Goal: Check status: Check status

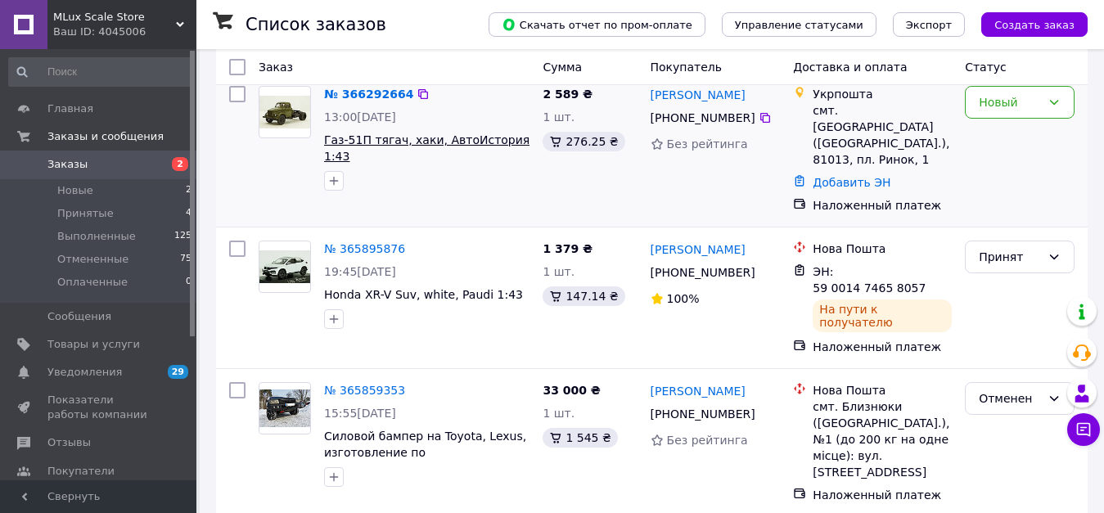
scroll to position [56, 0]
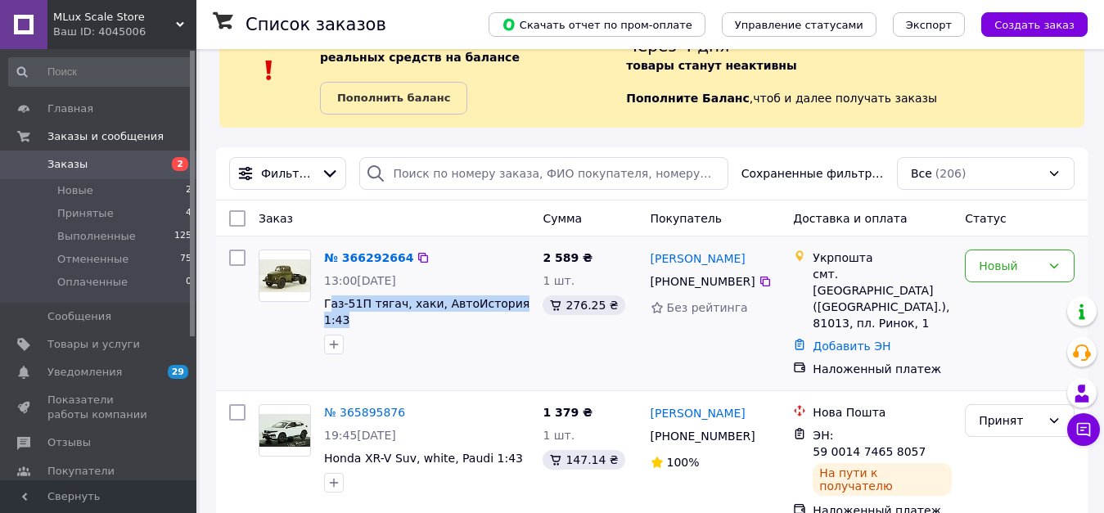
drag, startPoint x: 327, startPoint y: 303, endPoint x: 421, endPoint y: 336, distance: 99.2
click at [259, 318] on div at bounding box center [284, 302] width 65 height 118
drag, startPoint x: 323, startPoint y: 305, endPoint x: 362, endPoint y: 308, distance: 38.6
click at [362, 308] on div "№ 366292664 13:00[DATE] Газ-51П тягач, хаки, АвтоИстория 1:43" at bounding box center [427, 302] width 219 height 118
copy span "Газ-51П"
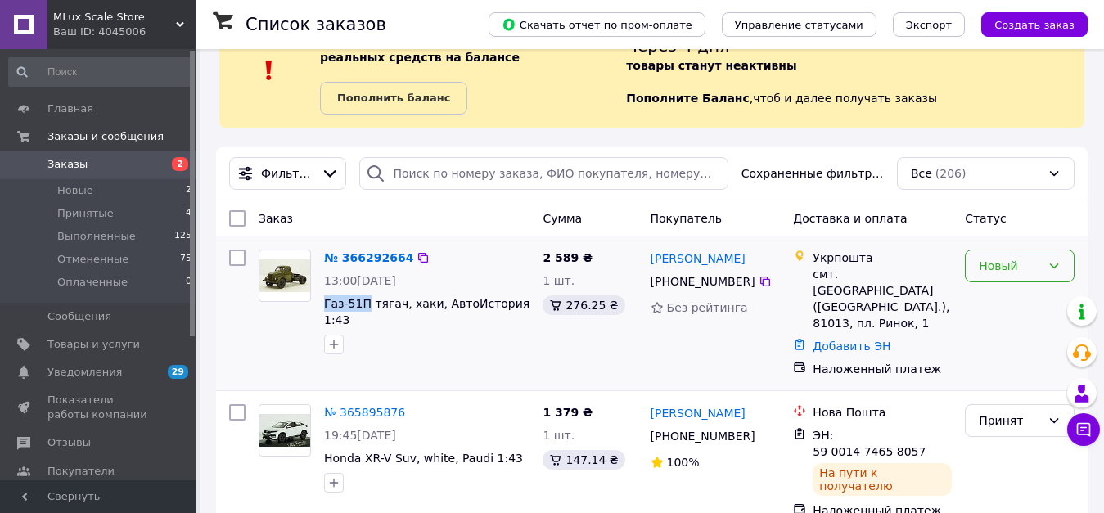
click at [1041, 277] on div "Новый" at bounding box center [1020, 266] width 110 height 33
click at [990, 305] on li "Принят" at bounding box center [1020, 301] width 108 height 29
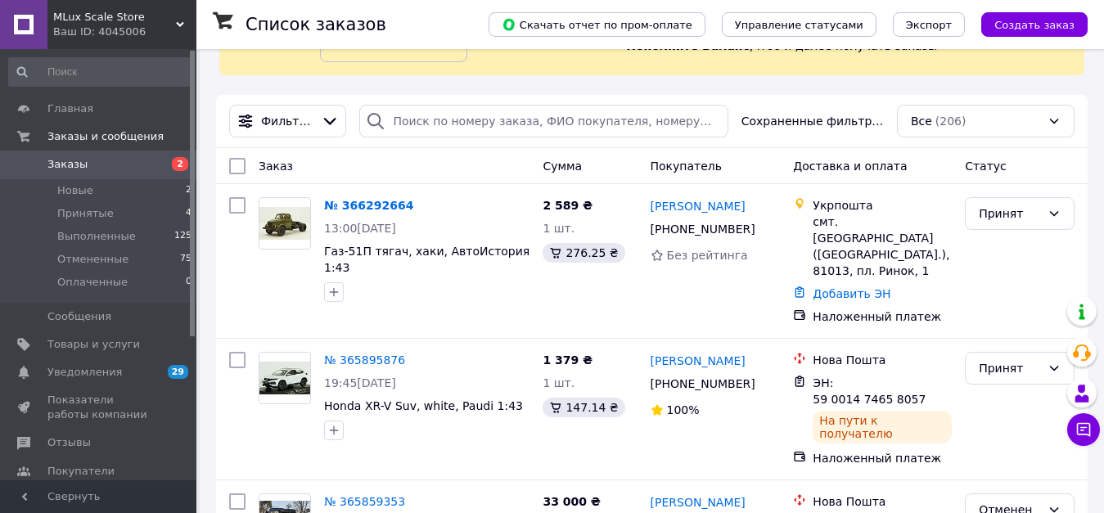
scroll to position [138, 0]
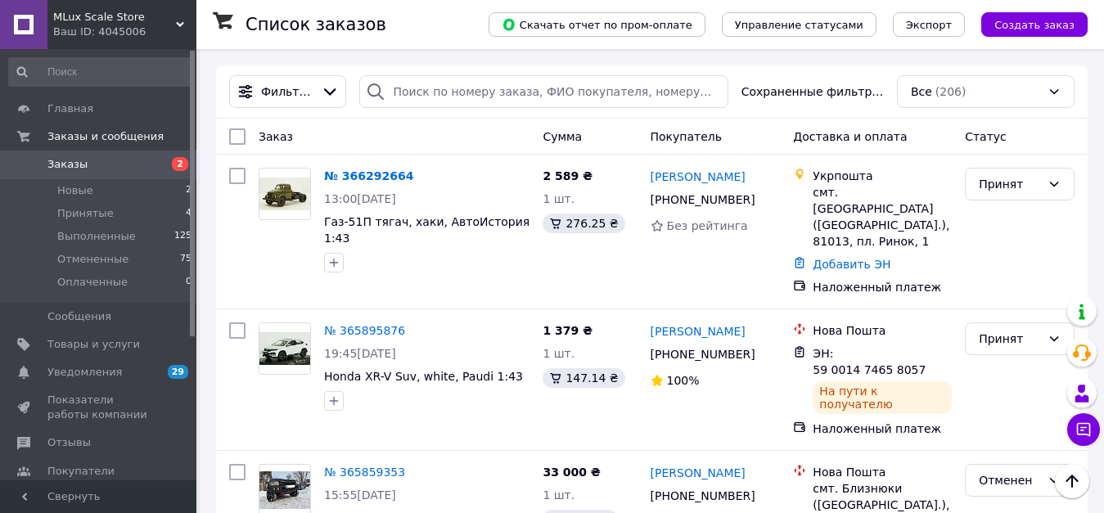
click at [82, 378] on span "Уведомления" at bounding box center [84, 372] width 74 height 15
